Goal: Navigation & Orientation: Find specific page/section

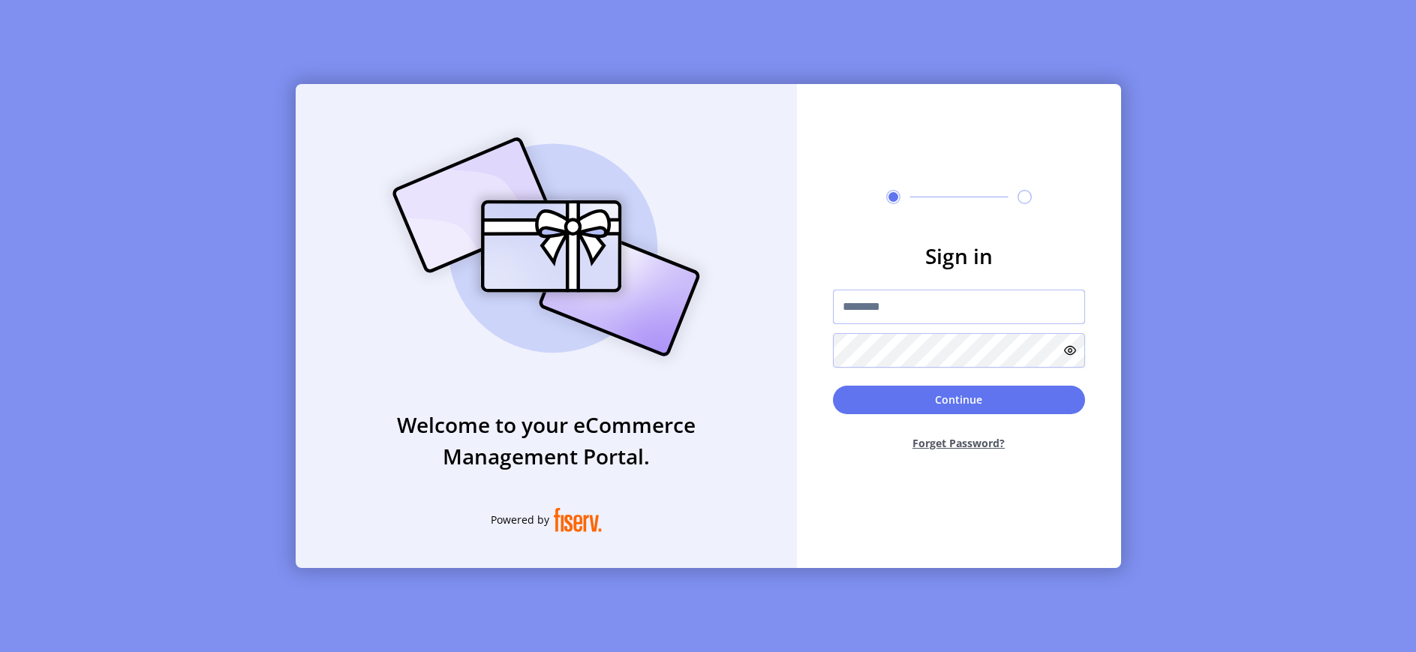
type input "**********"
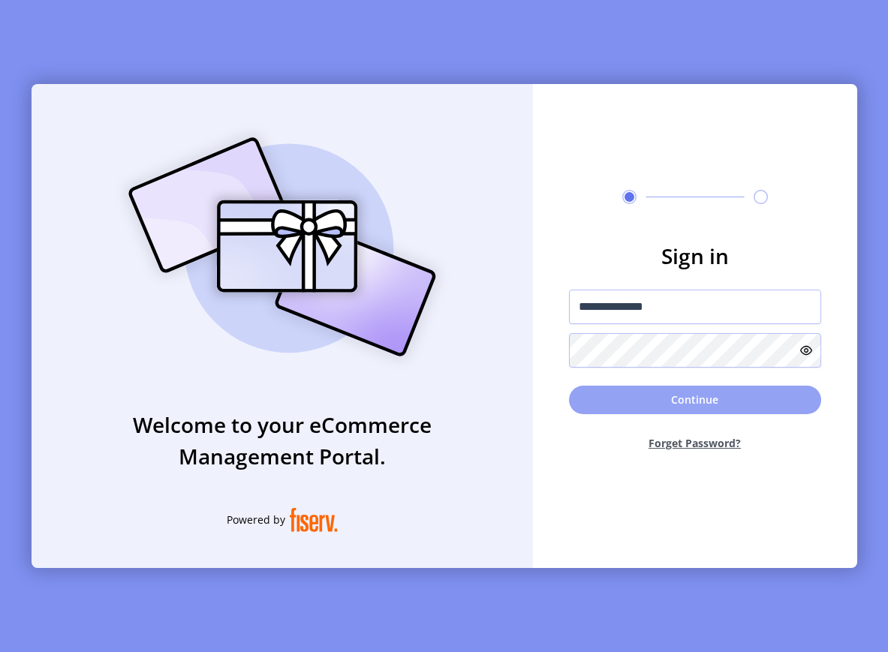
click at [748, 394] on button "Continue" at bounding box center [695, 400] width 252 height 29
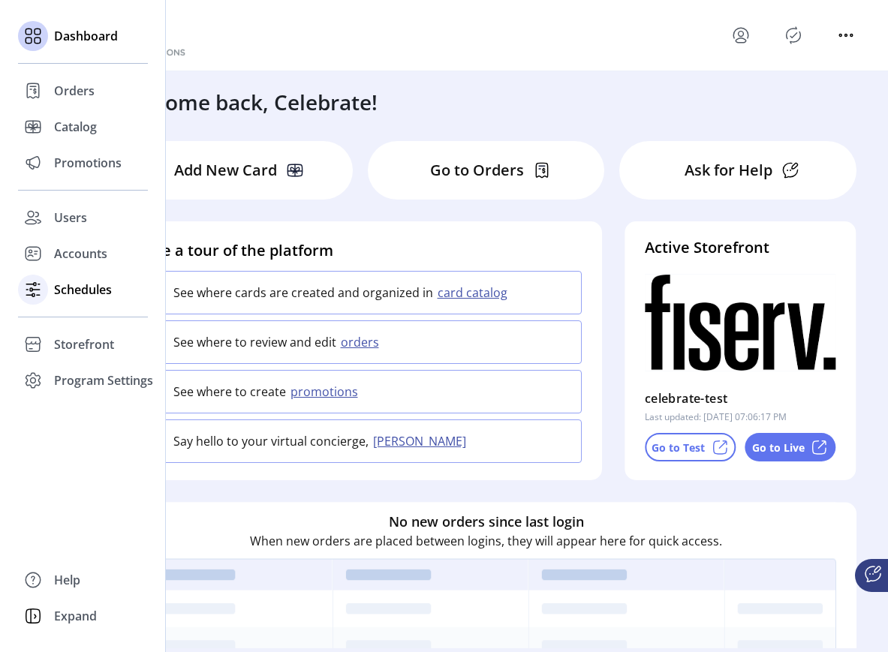
click at [94, 290] on span "Schedules" at bounding box center [83, 290] width 58 height 18
click at [61, 298] on span "Schedules" at bounding box center [83, 290] width 58 height 18
click at [87, 283] on span "Schedules" at bounding box center [83, 290] width 58 height 18
click at [86, 284] on span "Schedules" at bounding box center [83, 290] width 58 height 18
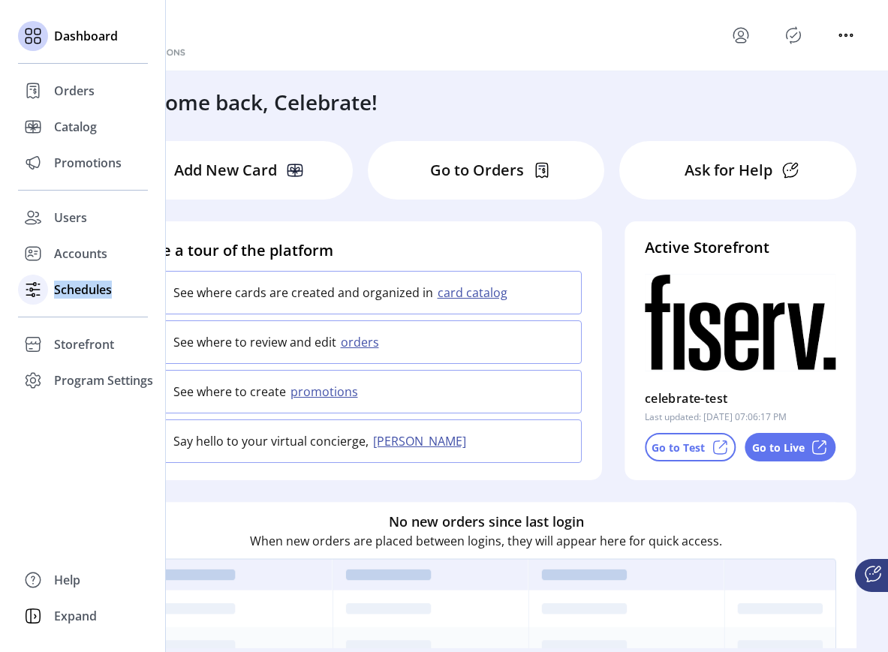
click at [86, 284] on span "Schedules" at bounding box center [83, 290] width 58 height 18
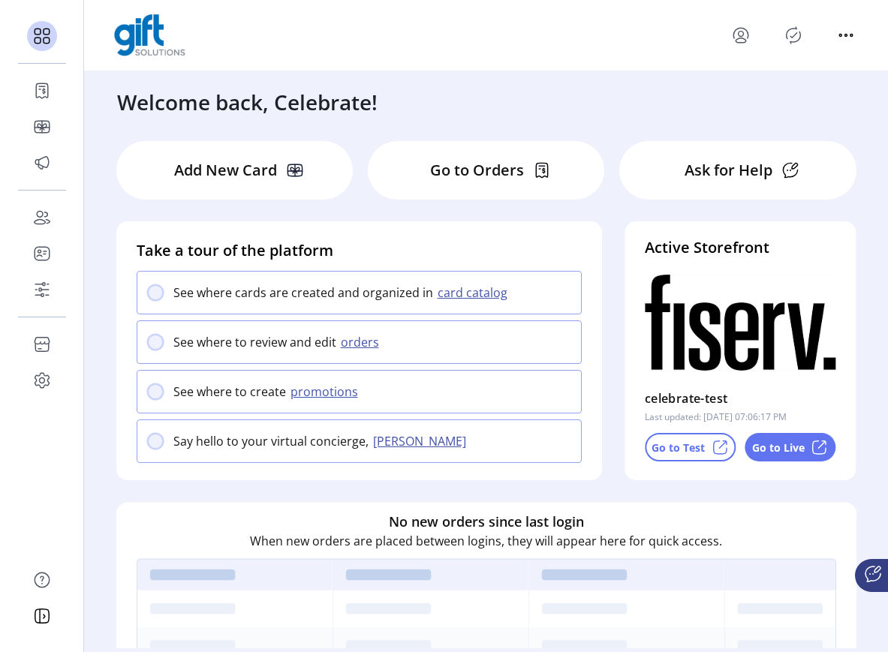
click at [386, 36] on div at bounding box center [486, 35] width 744 height 42
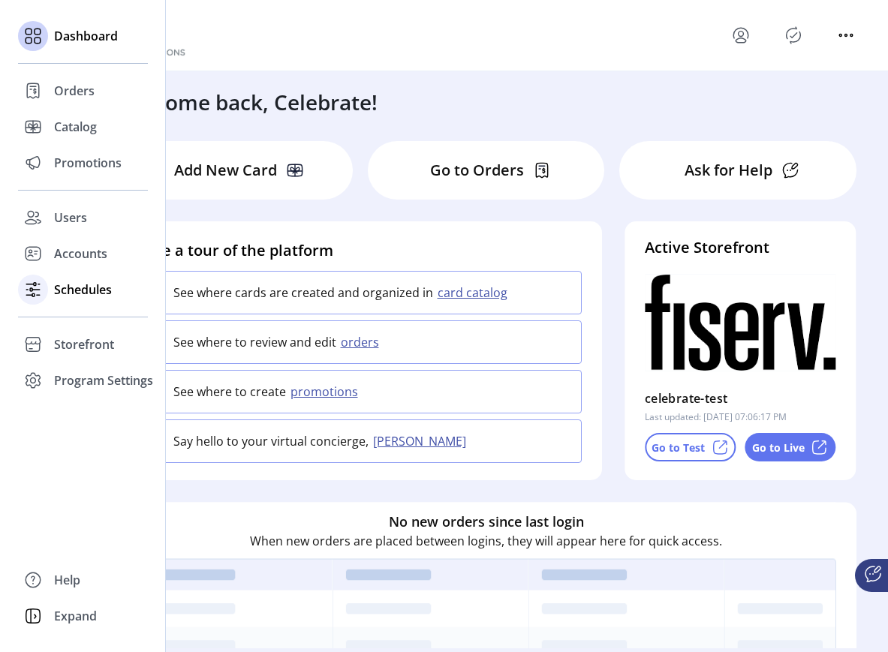
click at [32, 298] on icon at bounding box center [33, 290] width 24 height 24
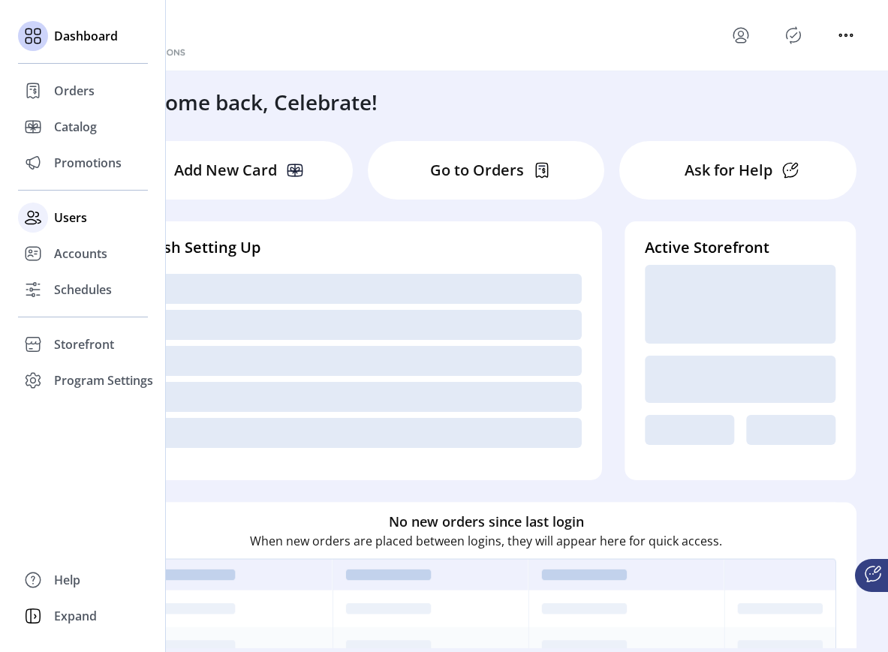
click at [49, 226] on div "Users" at bounding box center [83, 218] width 130 height 36
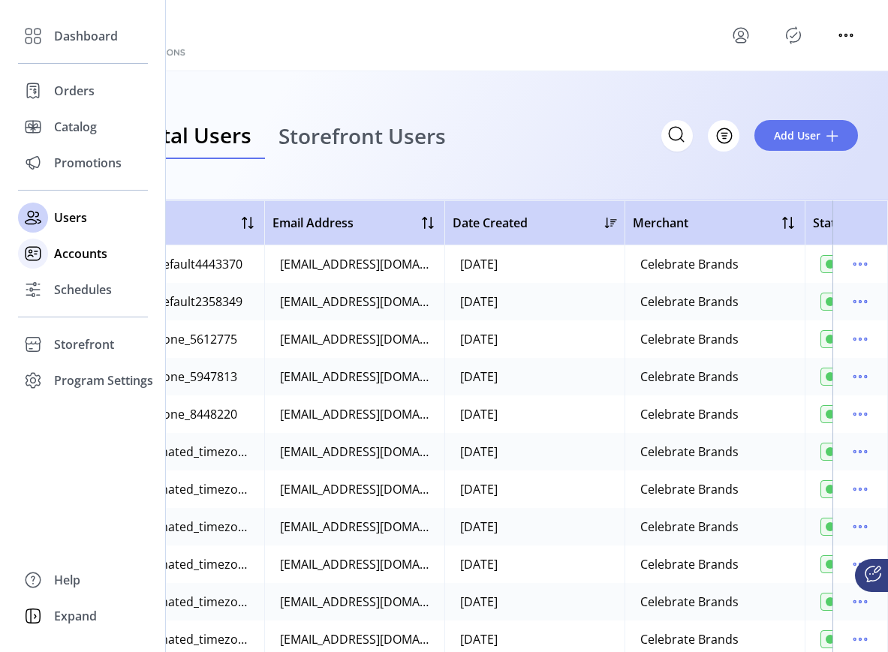
click at [69, 248] on span "Accounts" at bounding box center [80, 254] width 53 height 18
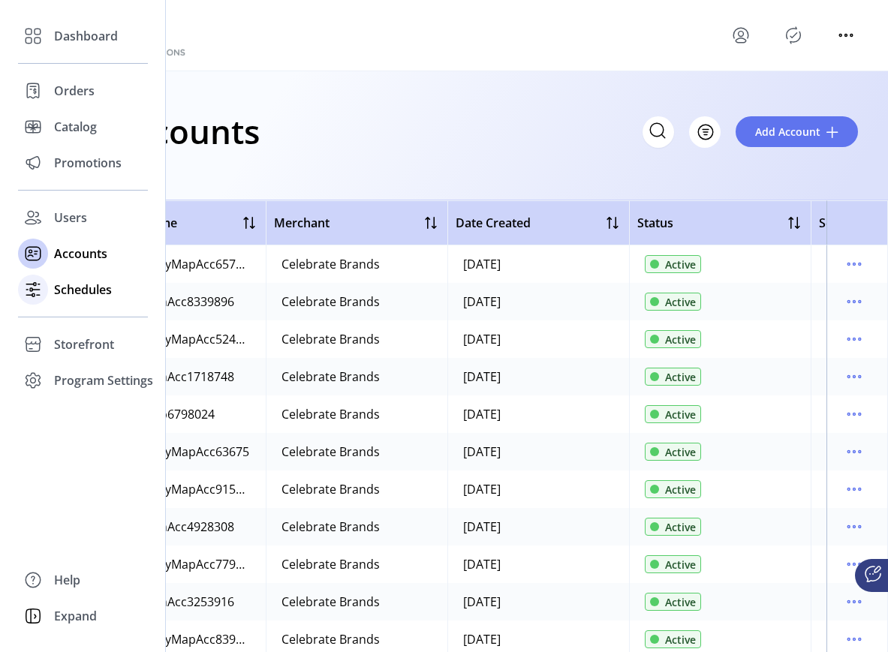
click at [80, 290] on span "Schedules" at bounding box center [83, 290] width 58 height 18
click at [73, 290] on span "Schedules" at bounding box center [83, 290] width 58 height 18
click at [91, 164] on span "Promotions" at bounding box center [88, 163] width 68 height 18
click at [64, 126] on span "Catalog" at bounding box center [75, 127] width 43 height 18
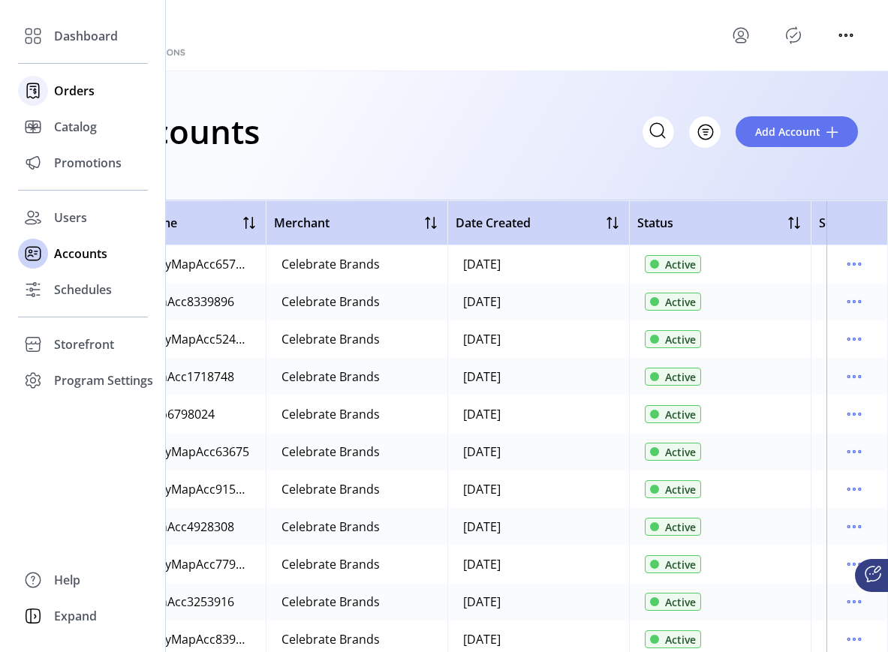
click at [76, 86] on span "Orders" at bounding box center [74, 91] width 41 height 18
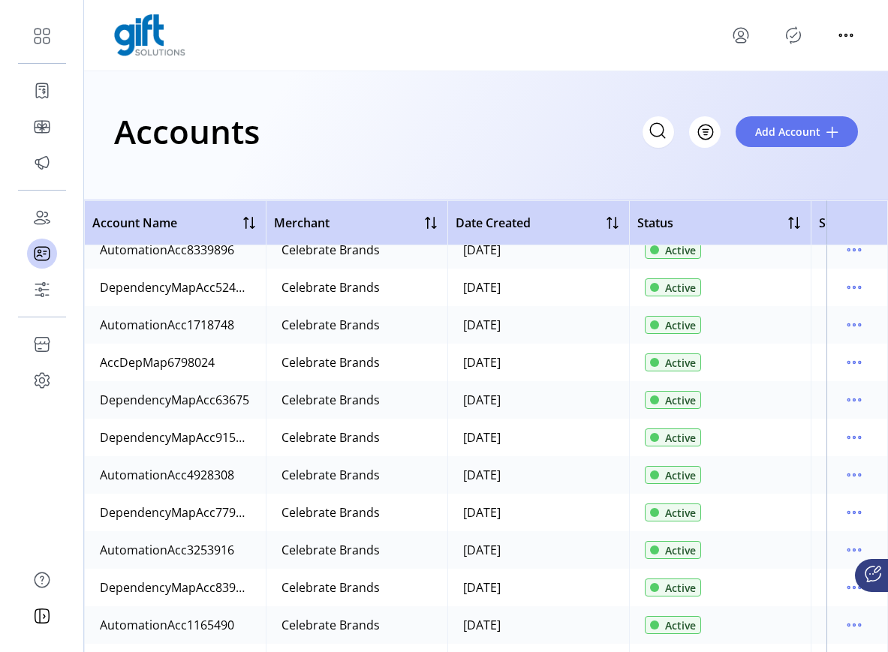
drag, startPoint x: 887, startPoint y: 401, endPoint x: 885, endPoint y: 417, distance: 16.7
click at [885, 417] on div "Account Name Merchant Date Created Status Schedule DependencyMapAcc6577821 Cele…" at bounding box center [486, 426] width 804 height 452
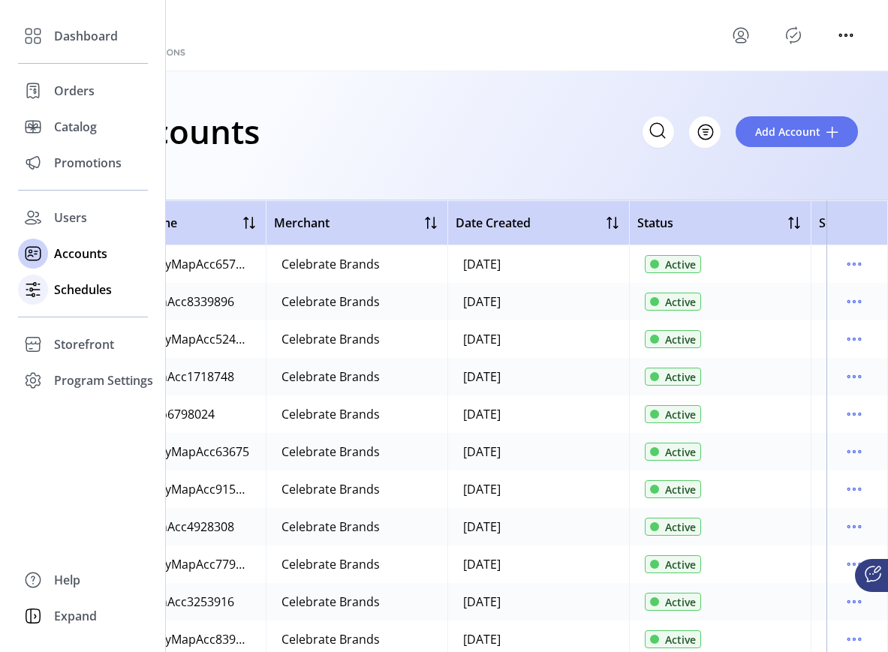
click at [26, 285] on icon at bounding box center [33, 290] width 24 height 24
click at [59, 287] on span "Schedules" at bounding box center [83, 290] width 58 height 18
